Goal: Information Seeking & Learning: Learn about a topic

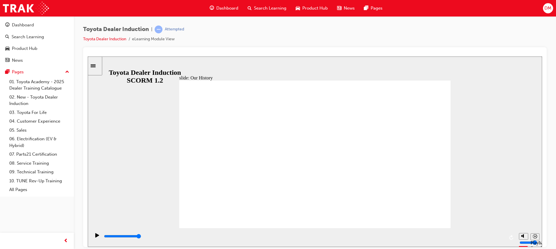
drag, startPoint x: 239, startPoint y: 195, endPoint x: 243, endPoint y: 196, distance: 4.7
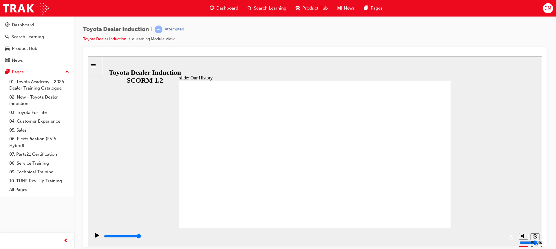
drag, startPoint x: 238, startPoint y: 195, endPoint x: 276, endPoint y: 196, distance: 38.2
drag, startPoint x: 313, startPoint y: 195, endPoint x: 249, endPoint y: 194, distance: 64.0
type input "2"
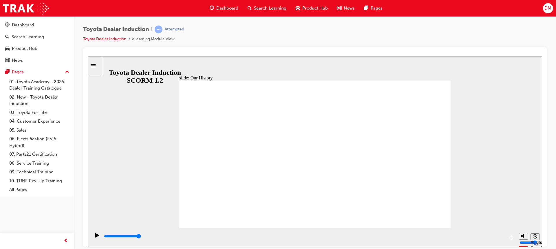
drag, startPoint x: 240, startPoint y: 199, endPoint x: 305, endPoint y: 199, distance: 65.1
drag, startPoint x: 314, startPoint y: 200, endPoint x: 391, endPoint y: 200, distance: 77.0
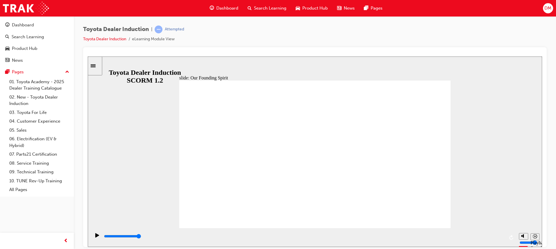
drag, startPoint x: 314, startPoint y: 195, endPoint x: 427, endPoint y: 157, distance: 119.4
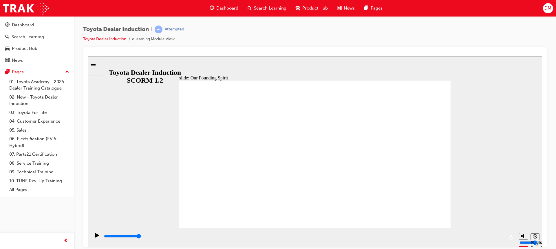
type input "0"
